Goal: Register for event/course

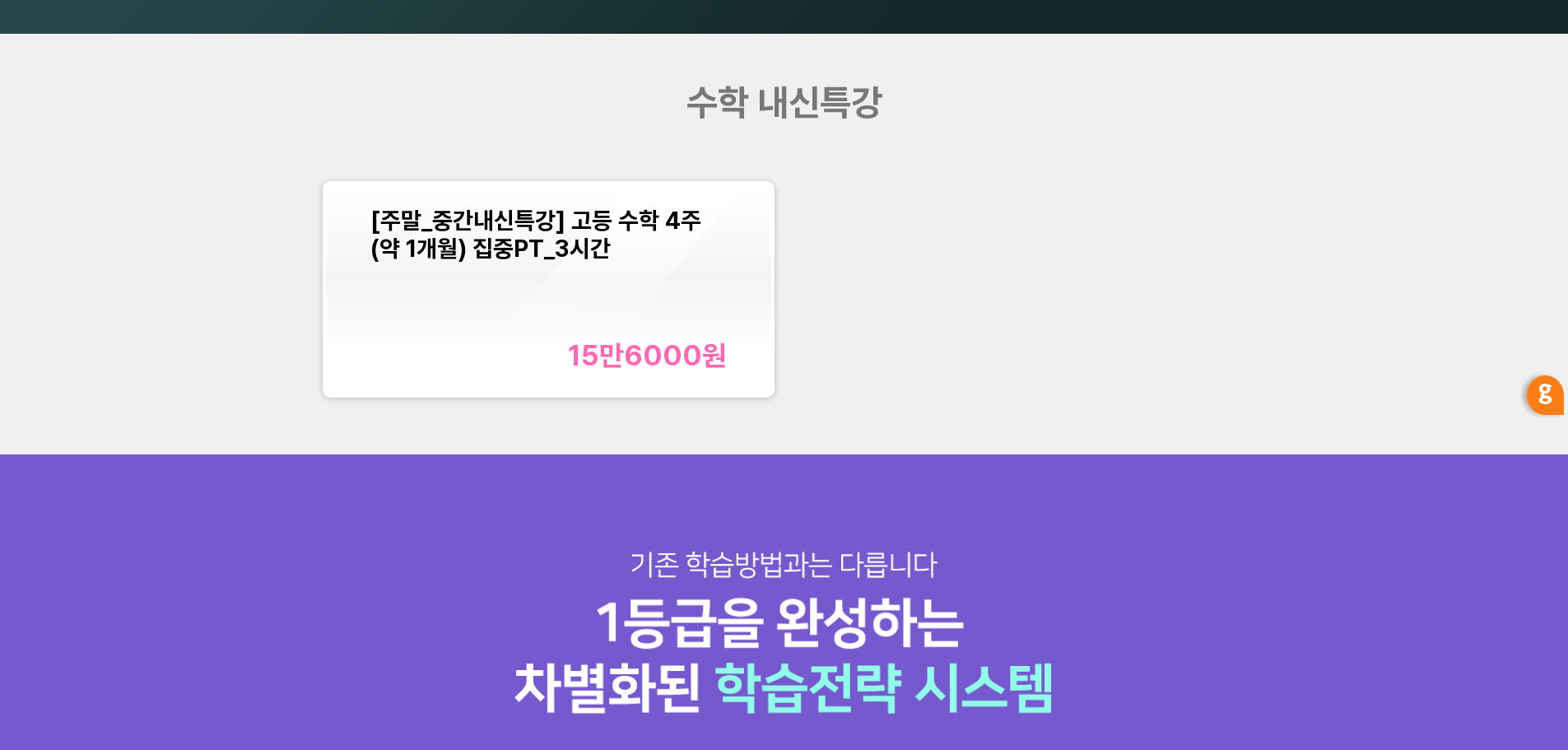
scroll to position [1931, 0]
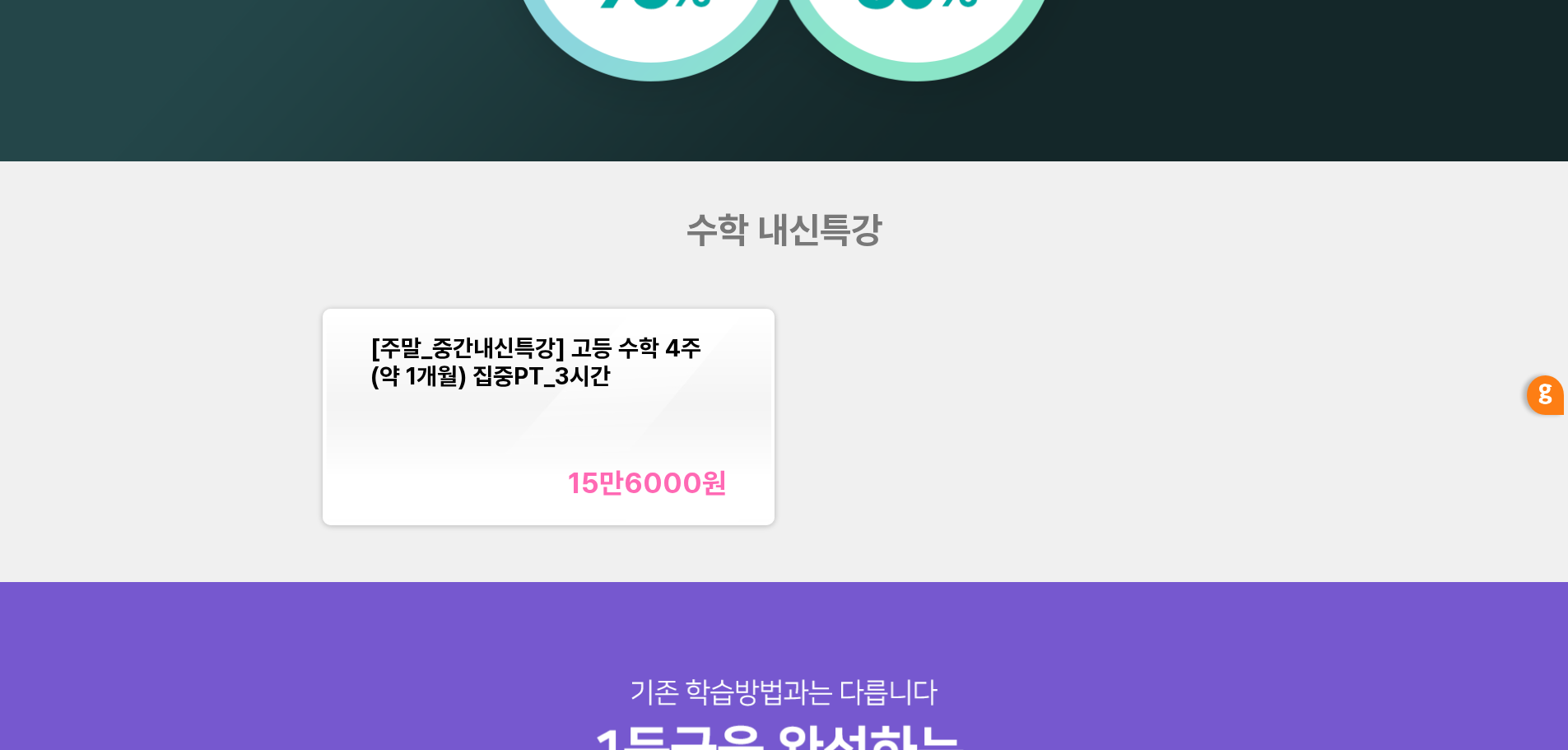
click at [609, 429] on div "[주말_중간내신특강] 고등 수학 4주(약 1개월) 집중PT_3시간 15만6000 원" at bounding box center [549, 417] width 356 height 166
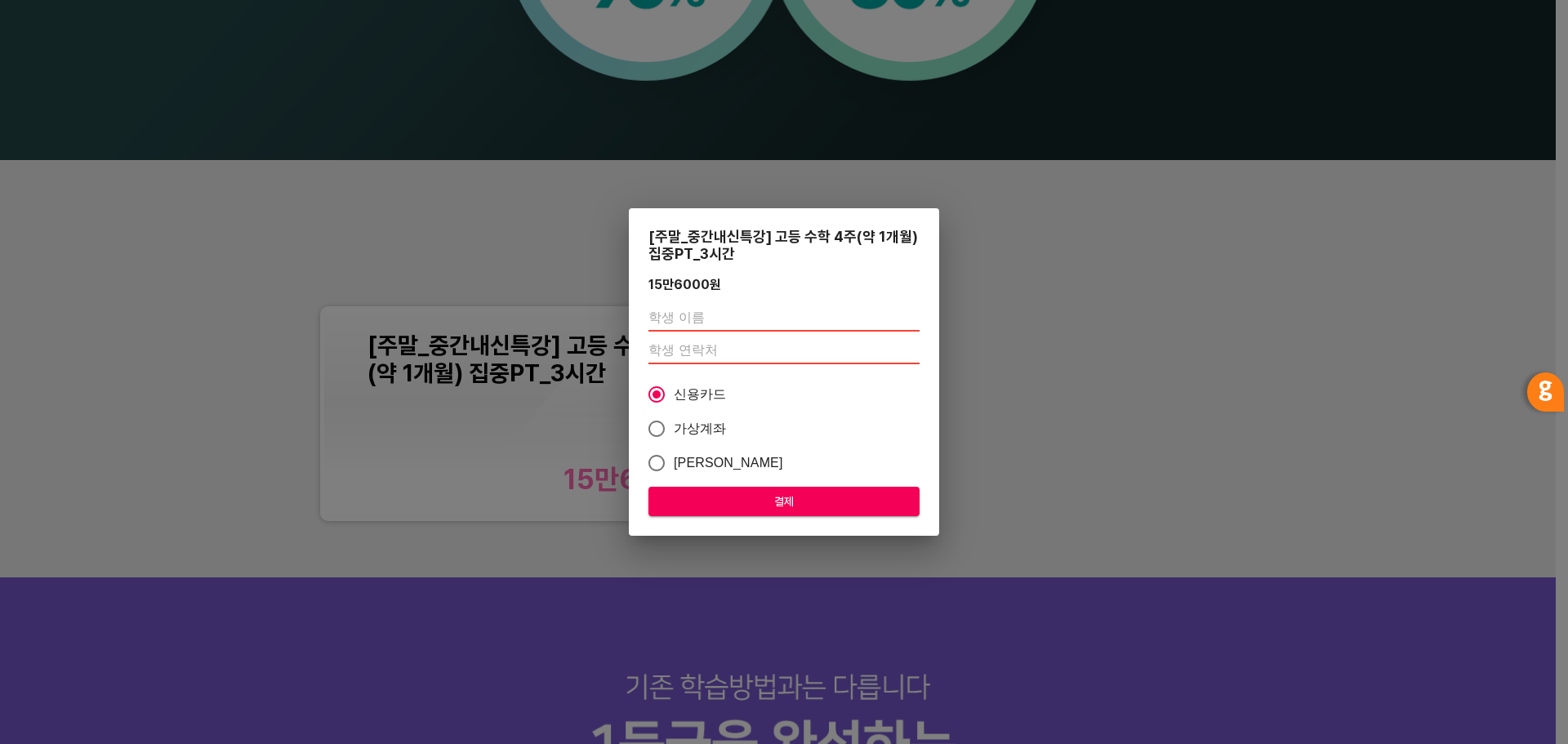
click at [708, 311] on input "text" at bounding box center [783, 318] width 271 height 26
type input "장소담"
click at [720, 355] on input "number" at bounding box center [783, 351] width 271 height 26
type input "01075580069"
click at [706, 426] on span "가상계좌" at bounding box center [700, 429] width 53 height 20
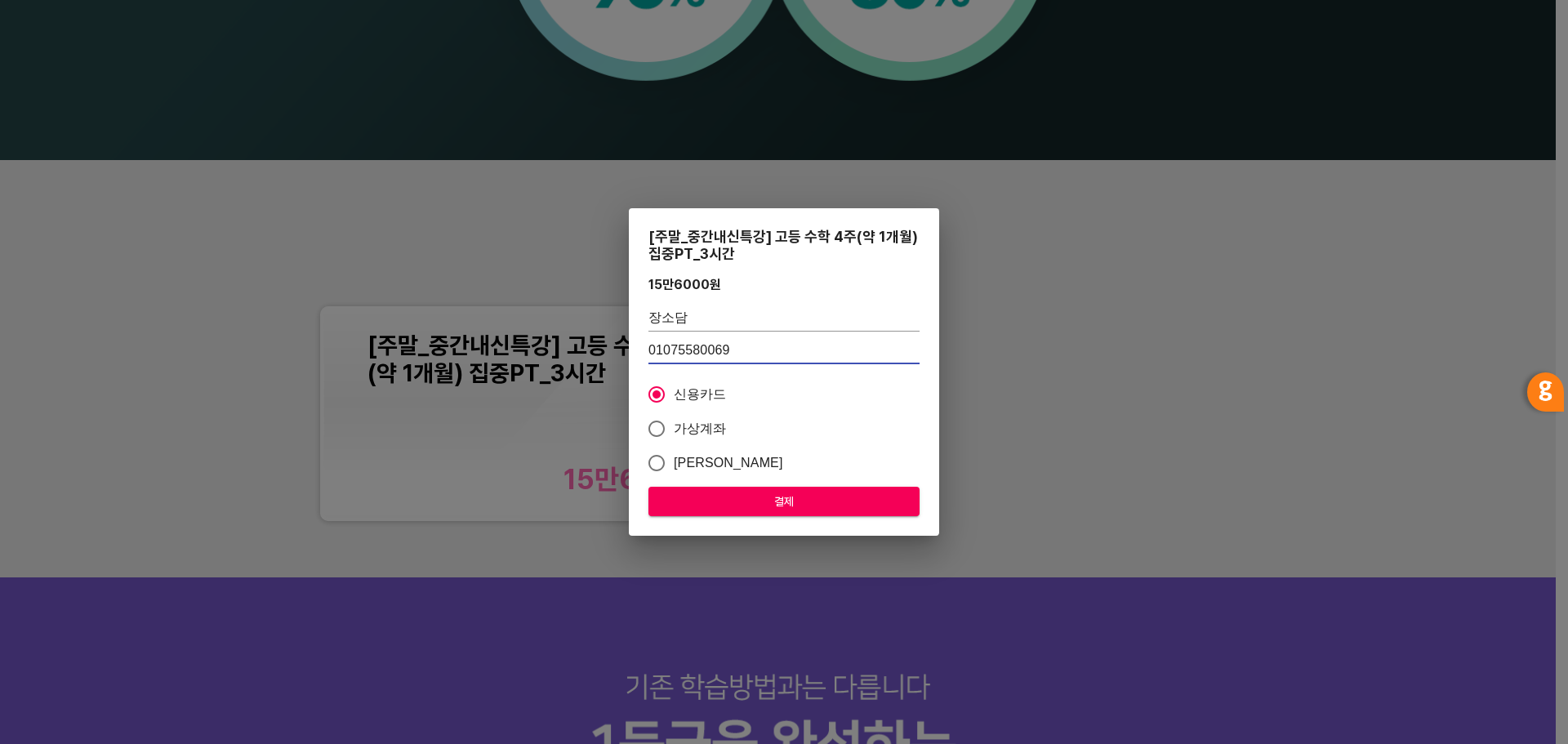
click at [674, 426] on input "가상계좌" at bounding box center [656, 429] width 34 height 34
radio input "true"
drag, startPoint x: 787, startPoint y: 504, endPoint x: 845, endPoint y: 497, distance: 58.4
click at [788, 503] on span "결제" at bounding box center [784, 501] width 245 height 21
